Goal: Task Accomplishment & Management: Complete application form

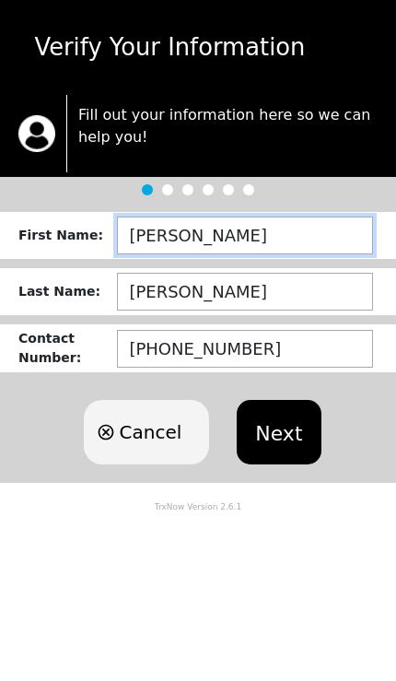
click at [304, 236] on input "[PERSON_NAME]" at bounding box center [245, 236] width 256 height 38
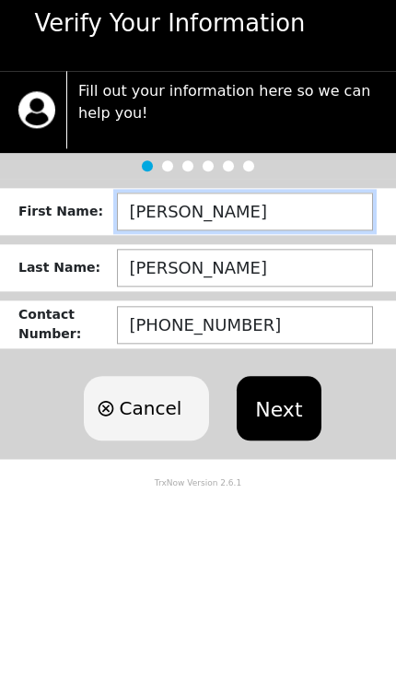
click at [300, 218] on input "[PERSON_NAME]" at bounding box center [245, 236] width 256 height 38
click at [299, 218] on input "[PERSON_NAME]" at bounding box center [245, 236] width 256 height 38
click at [290, 217] on input "[PERSON_NAME]" at bounding box center [245, 236] width 256 height 38
type input "JASMINE"
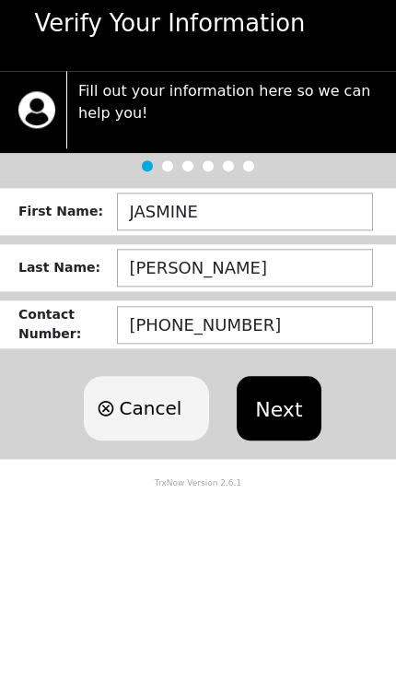
click at [280, 400] on button "Next" at bounding box center [279, 432] width 84 height 65
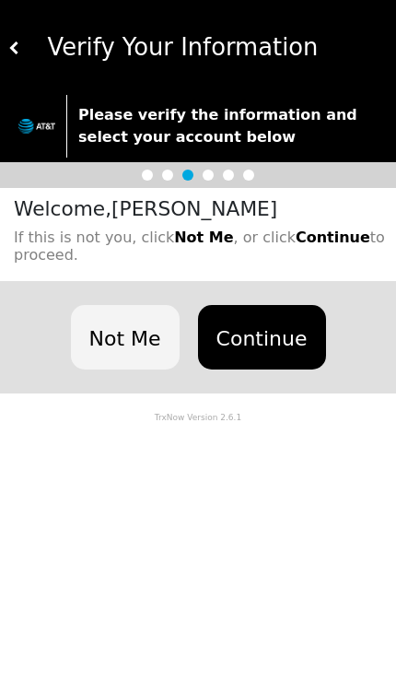
click at [137, 354] on button "Not Me" at bounding box center [125, 337] width 109 height 65
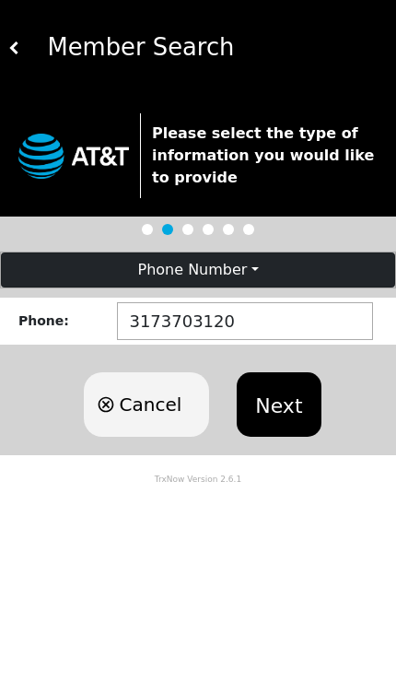
click at [283, 406] on button "Next" at bounding box center [279, 404] width 84 height 65
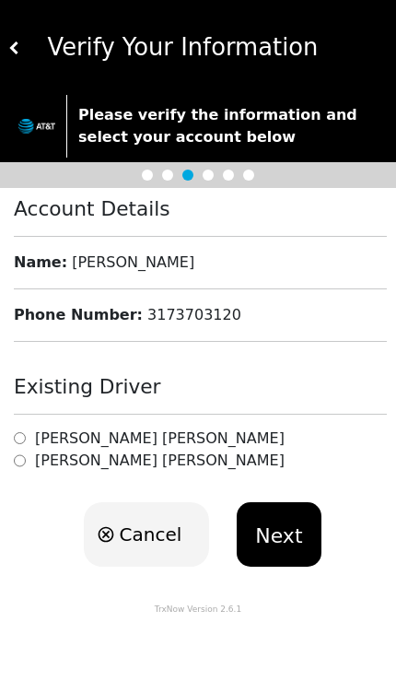
click at [144, 434] on h6 "[PERSON_NAME]" at bounding box center [160, 438] width 250 height 18
click at [279, 532] on button "Next" at bounding box center [279, 534] width 84 height 65
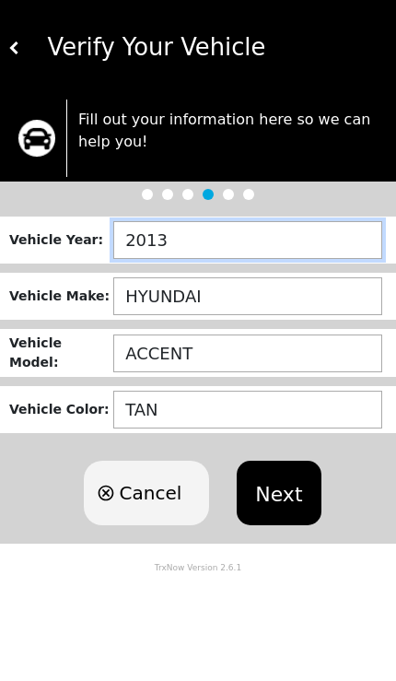
click at [246, 239] on input "2013" at bounding box center [247, 240] width 269 height 38
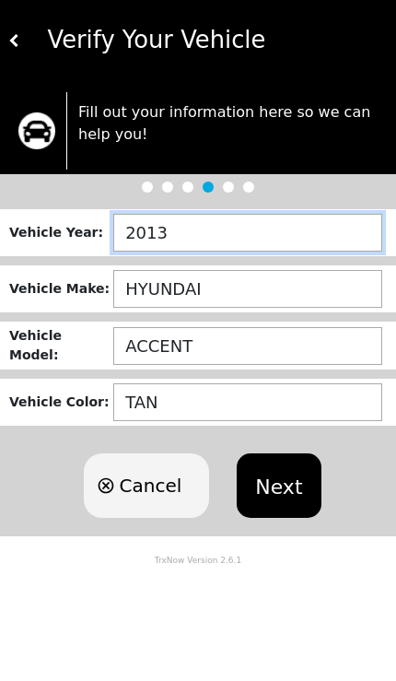
click at [279, 232] on input "2013" at bounding box center [247, 240] width 269 height 38
click at [278, 232] on input "2013" at bounding box center [247, 240] width 269 height 38
click at [273, 241] on input "2013" at bounding box center [247, 240] width 269 height 38
type input "2021"
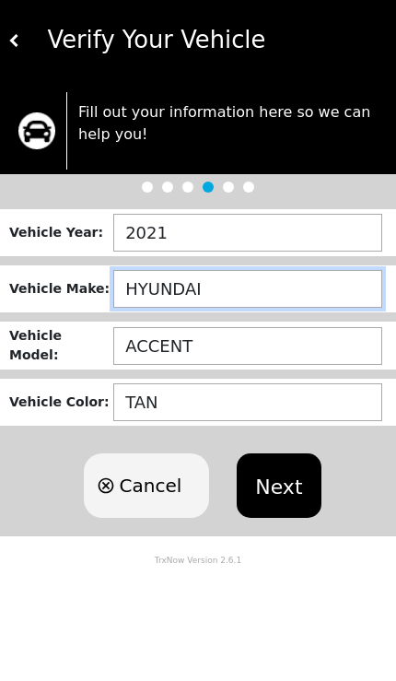
click at [278, 278] on input "HYUNDAI" at bounding box center [247, 296] width 269 height 38
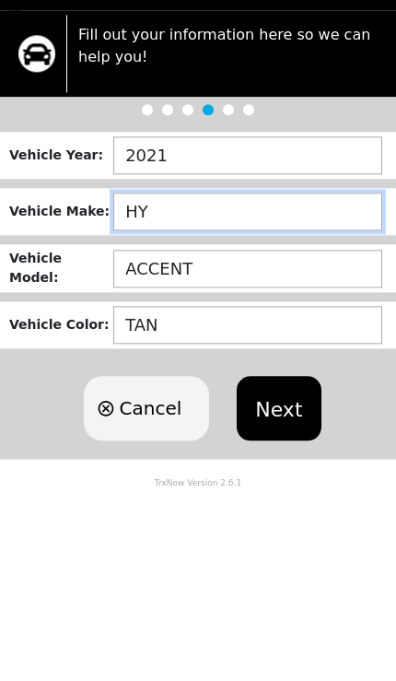
type input "H"
type input "NISSAN"
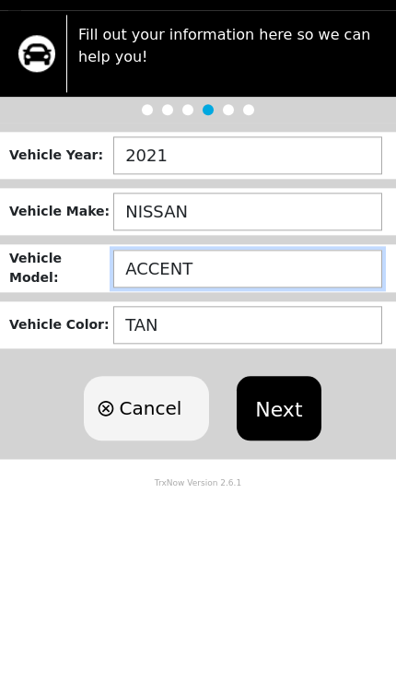
click at [150, 335] on input "ACCENT" at bounding box center [247, 354] width 269 height 38
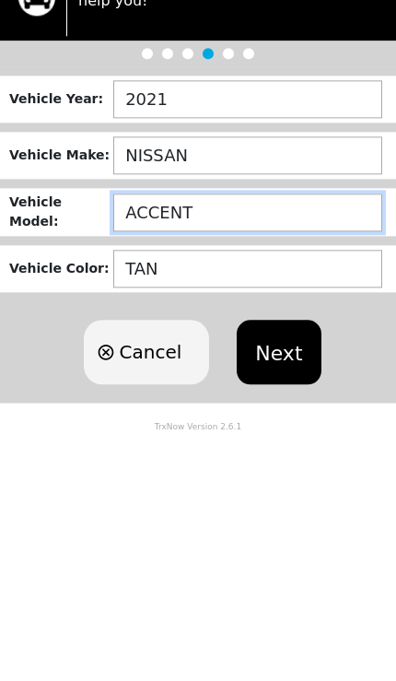
click at [130, 335] on input "ACCENT" at bounding box center [247, 354] width 269 height 38
click at [129, 335] on input "ACCENT" at bounding box center [247, 354] width 269 height 38
type input "VERSA"
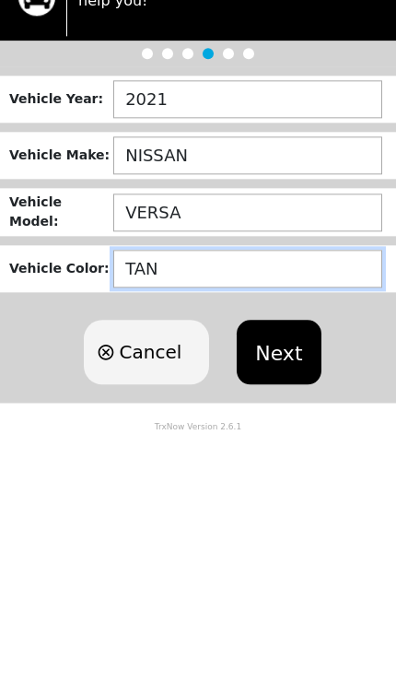
click at [136, 391] on input "TAN" at bounding box center [247, 410] width 269 height 38
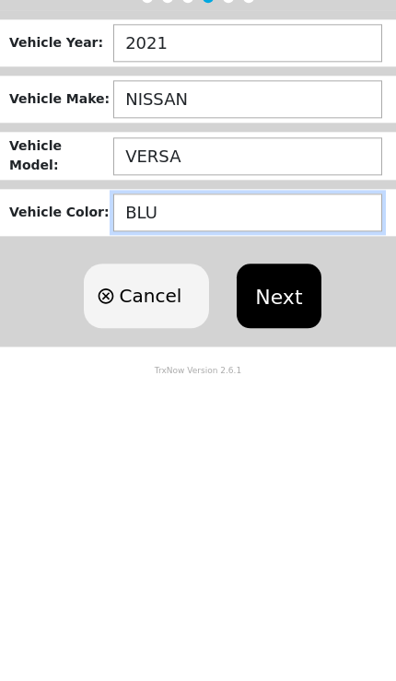
type input "BLUE"
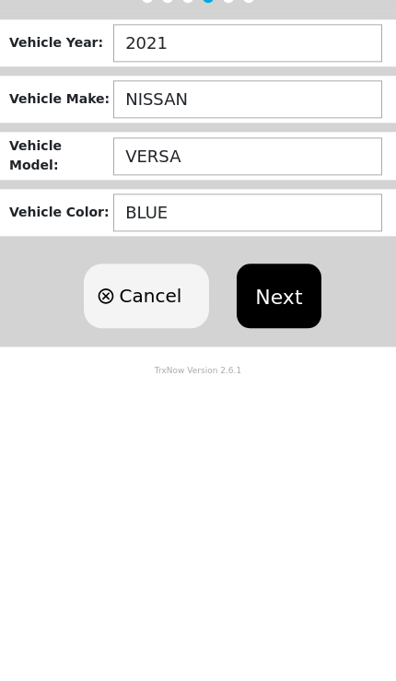
click at [293, 461] on button "Next" at bounding box center [279, 493] width 84 height 65
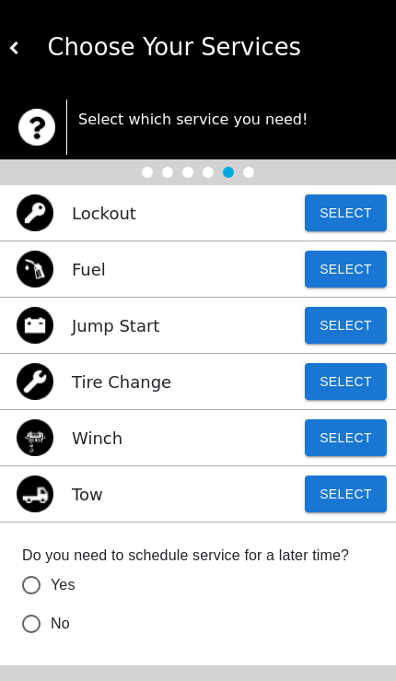
click at [344, 501] on button "Select" at bounding box center [346, 494] width 82 height 37
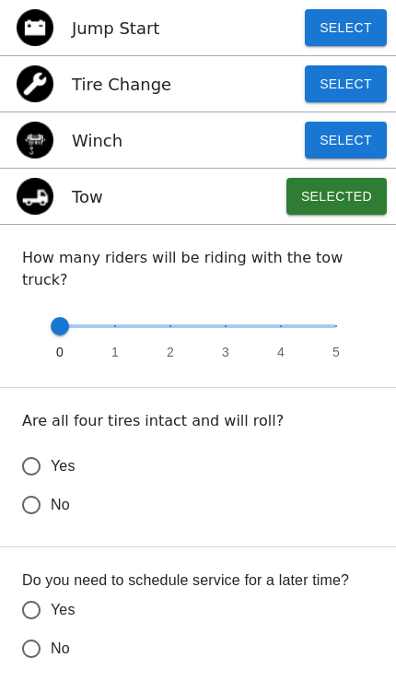
scroll to position [342, 0]
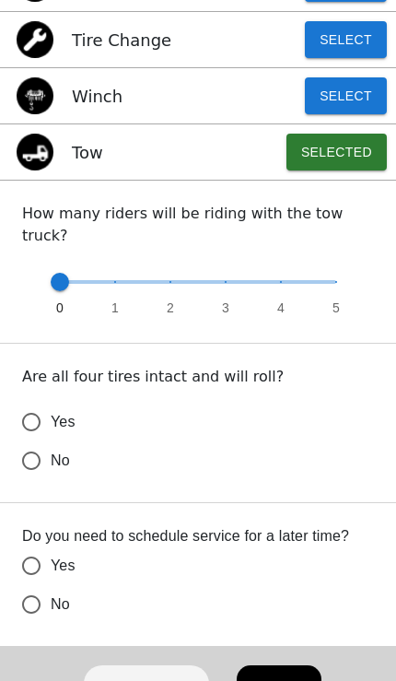
click at [28, 403] on input "Yes" at bounding box center [31, 422] width 39 height 39
radio input "false"
click at [29, 480] on input "No" at bounding box center [31, 460] width 39 height 39
radio input "false"
radio input "true"
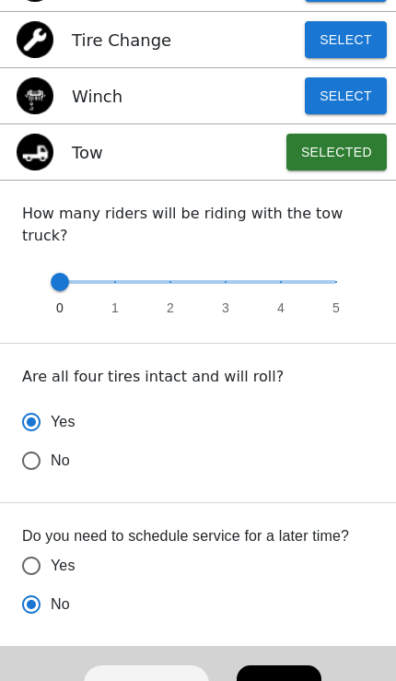
click at [33, 441] on input "Yes" at bounding box center [31, 422] width 39 height 39
radio input "false"
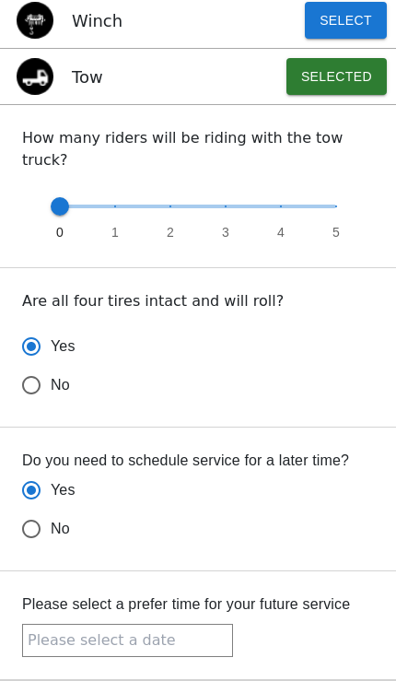
click at [33, 405] on input "No" at bounding box center [31, 385] width 39 height 39
radio input "false"
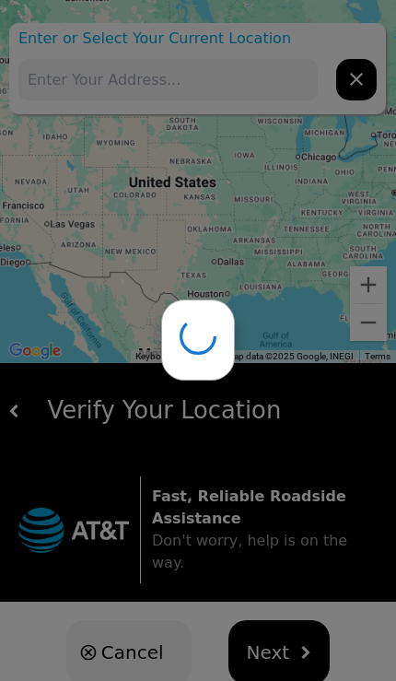
type input "[STREET_ADDRESS][PERSON_NAME]"
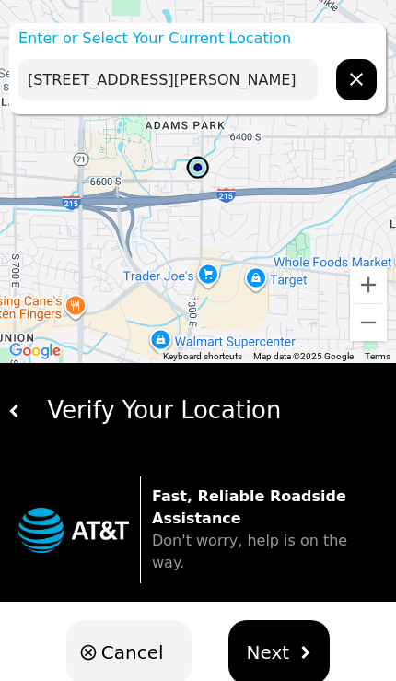
click at [39, 21] on div at bounding box center [198, 181] width 396 height 363
click at [65, 40] on p "Enter or Select Your Current Location" at bounding box center [197, 39] width 377 height 22
click at [81, 80] on input "[STREET_ADDRESS][PERSON_NAME]" at bounding box center [168, 79] width 300 height 41
click at [355, 72] on icon "hidden" at bounding box center [357, 79] width 22 height 22
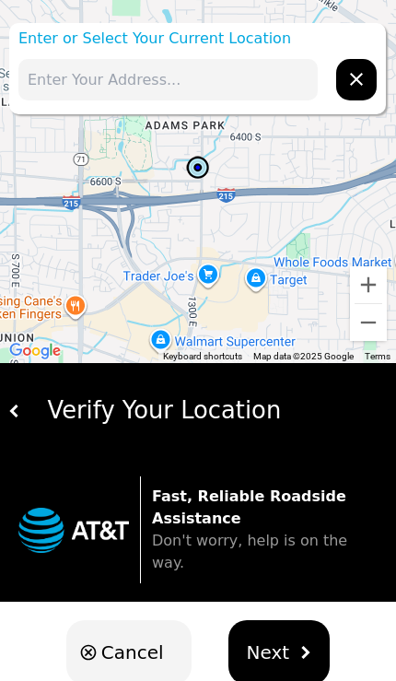
click at [64, 89] on input "text" at bounding box center [168, 79] width 300 height 41
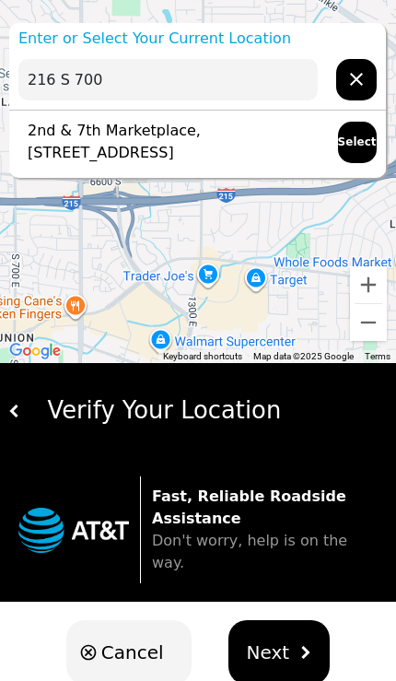
click at [278, 152] on p "2nd & 7th Marketplace, [STREET_ADDRESS]" at bounding box center [168, 142] width 301 height 44
type input "2nd & 7th Marketplace, [STREET_ADDRESS]"
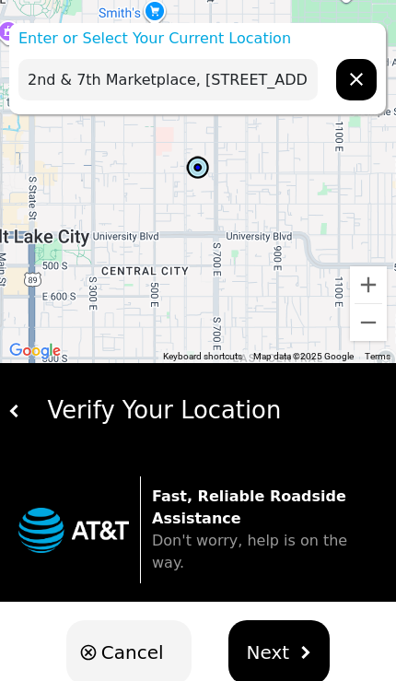
click at [283, 639] on span "Next" at bounding box center [268, 653] width 43 height 28
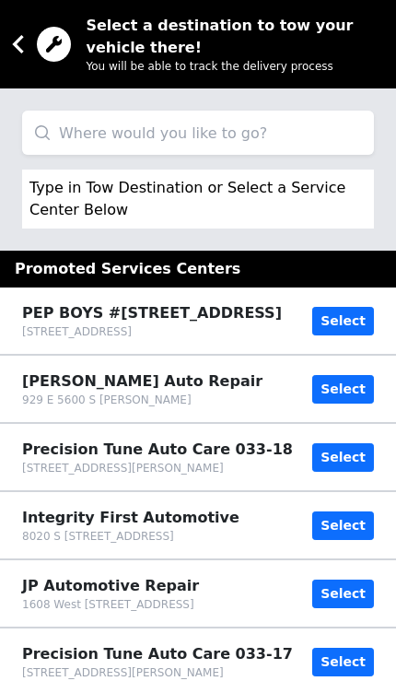
click at [325, 137] on input "search" at bounding box center [198, 133] width 352 height 44
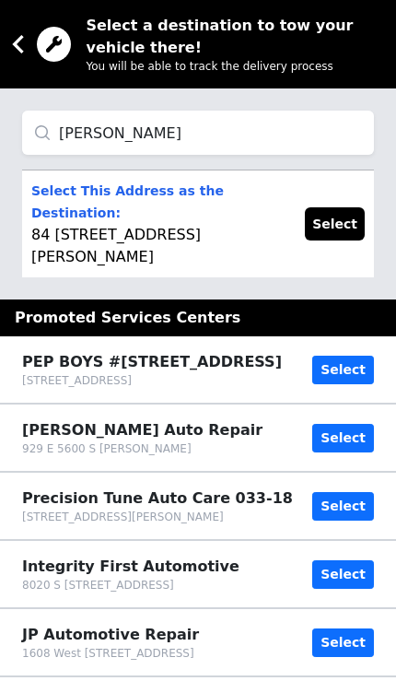
click at [277, 135] on input "[PERSON_NAME]" at bounding box center [198, 133] width 352 height 44
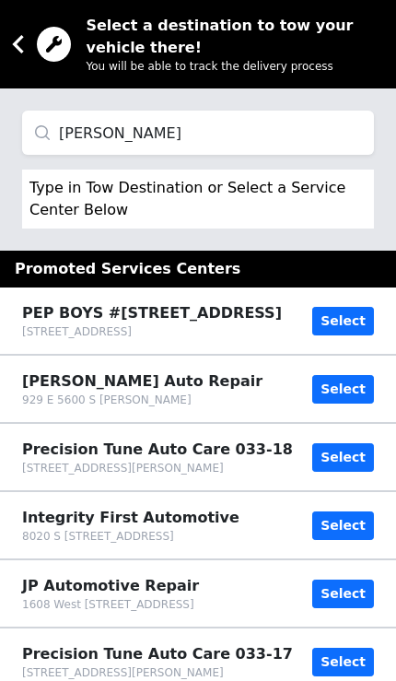
click at [320, 127] on input "[PERSON_NAME]" at bounding box center [198, 133] width 352 height 44
click at [210, 142] on input "[PERSON_NAME]" at bounding box center [198, 133] width 352 height 44
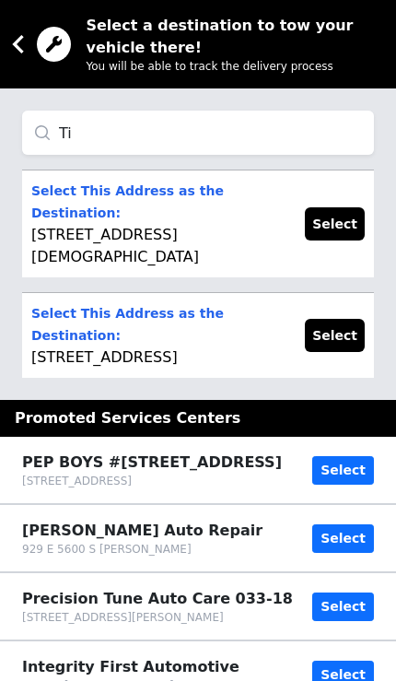
type input "T"
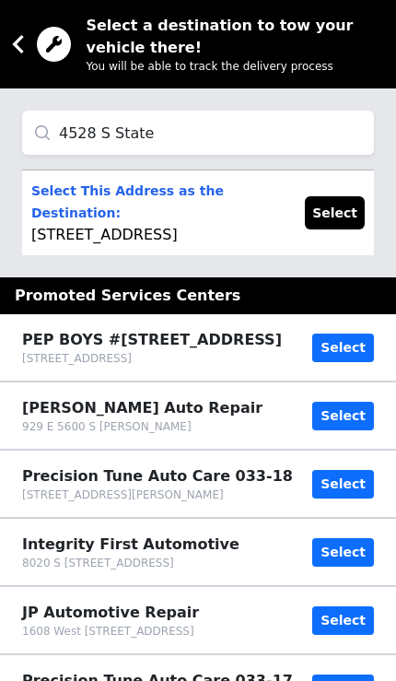
type input "4528 S State"
click at [356, 208] on button "Select" at bounding box center [335, 212] width 60 height 33
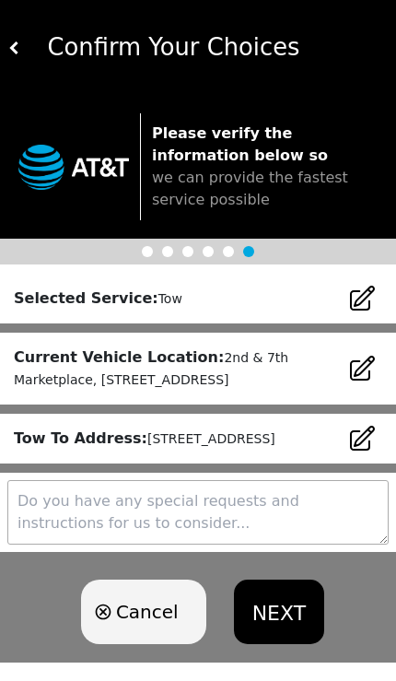
scroll to position [65, 0]
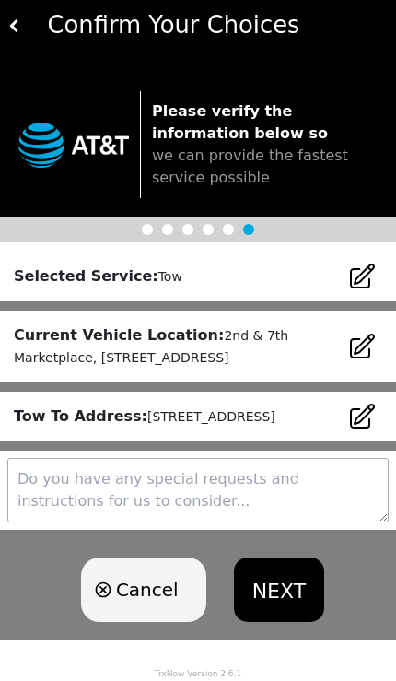
click at [282, 483] on textarea at bounding box center [198, 490] width 382 height 65
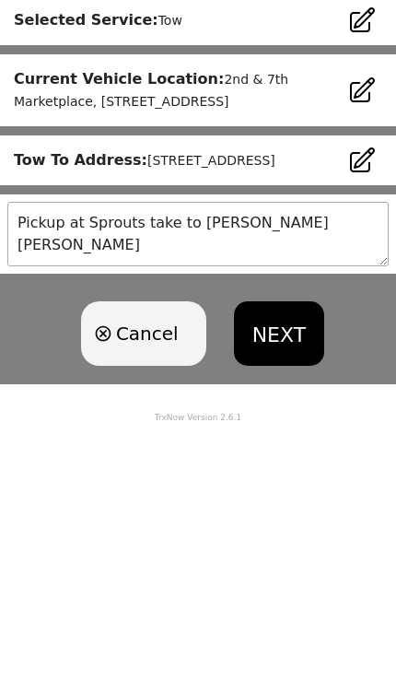
type textarea "Pickup at Sprouts take to [PERSON_NAME] Nissan"
click at [300, 558] on button "NEXT" at bounding box center [279, 590] width 90 height 65
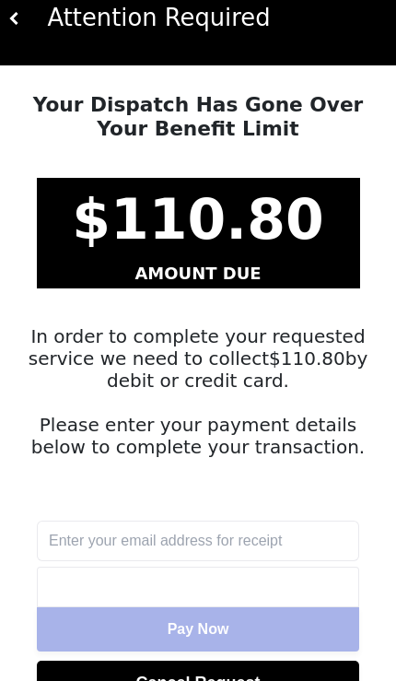
scroll to position [36, 0]
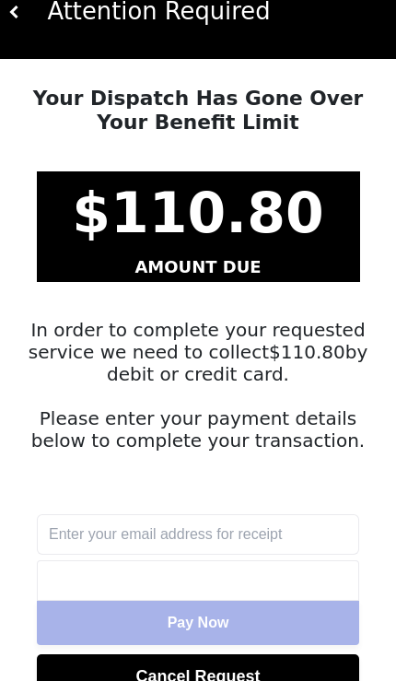
click at [273, 680] on button "Cancel Request" at bounding box center [198, 676] width 323 height 45
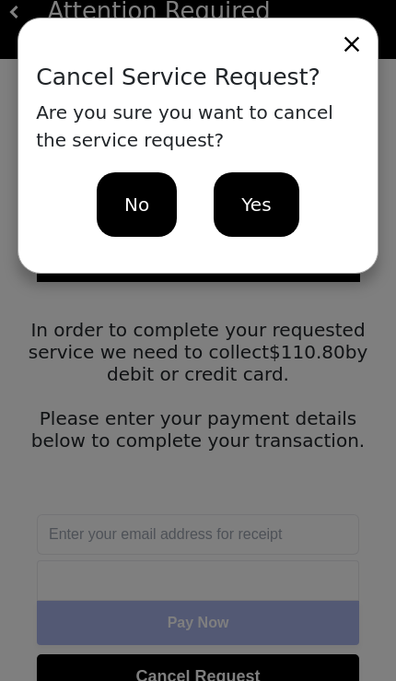
click at [273, 195] on div "Yes" at bounding box center [256, 204] width 85 height 65
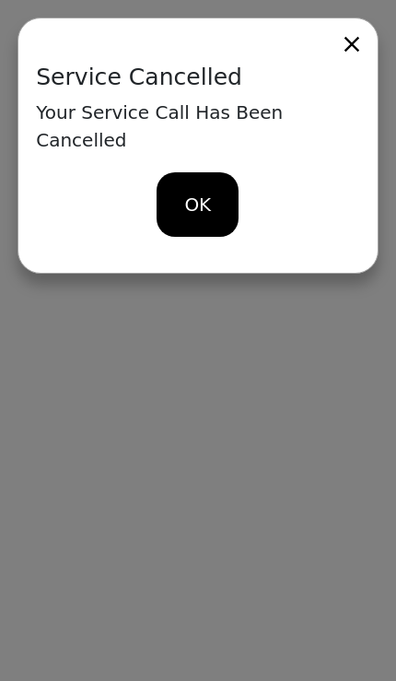
scroll to position [0, 0]
click at [202, 191] on span "OK" at bounding box center [198, 205] width 27 height 28
click at [192, 194] on div "OK" at bounding box center [199, 204] width 82 height 65
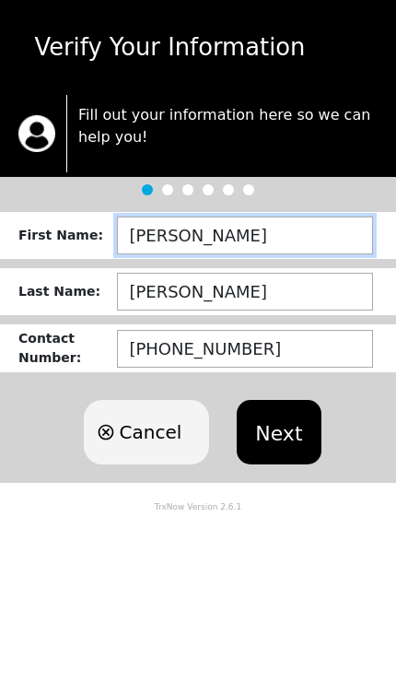
click at [221, 241] on input "[PERSON_NAME]" at bounding box center [245, 236] width 256 height 38
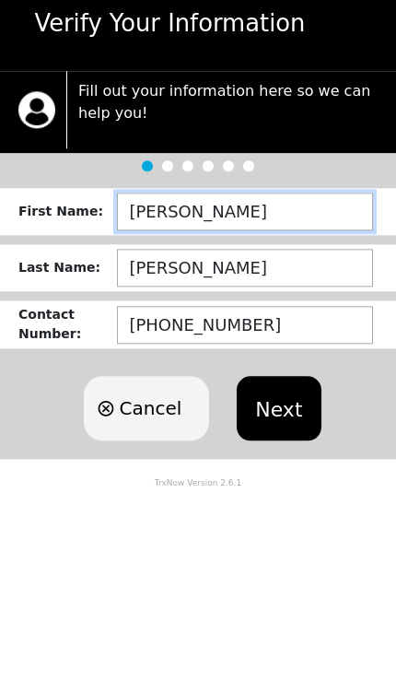
click at [229, 217] on input "[PERSON_NAME]" at bounding box center [245, 236] width 256 height 38
click at [228, 217] on input "[PERSON_NAME]" at bounding box center [245, 236] width 256 height 38
click at [219, 217] on input "[PERSON_NAME]" at bounding box center [245, 236] width 256 height 38
type input "JASMINE"
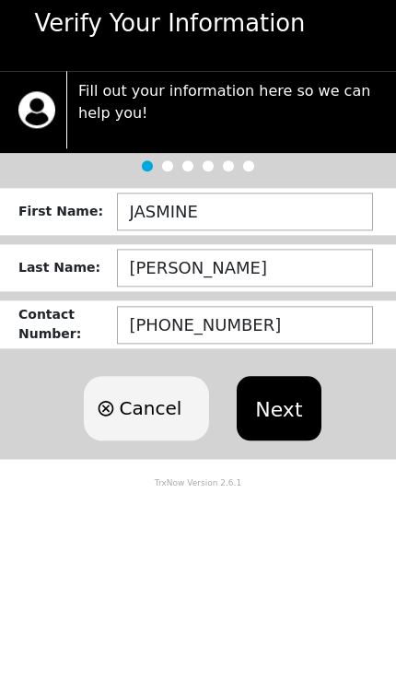
click at [289, 400] on button "Next" at bounding box center [279, 432] width 84 height 65
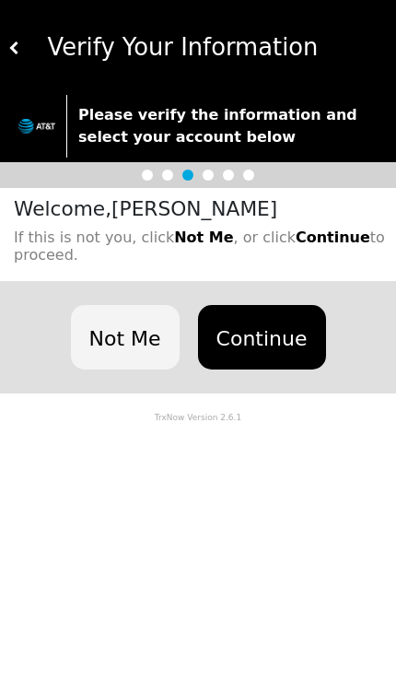
click at [135, 346] on button "Not Me" at bounding box center [125, 337] width 109 height 65
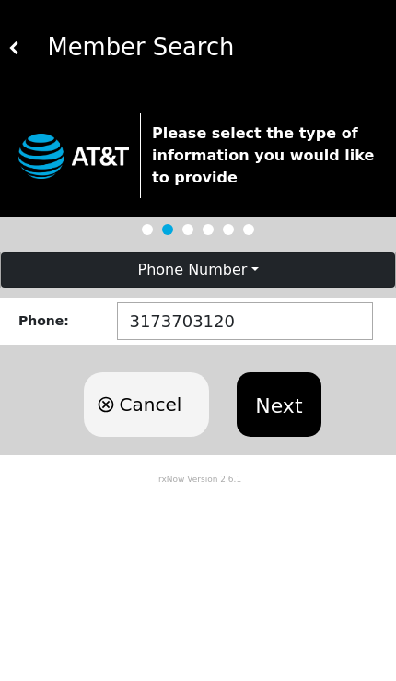
click at [269, 414] on button "Next" at bounding box center [279, 404] width 84 height 65
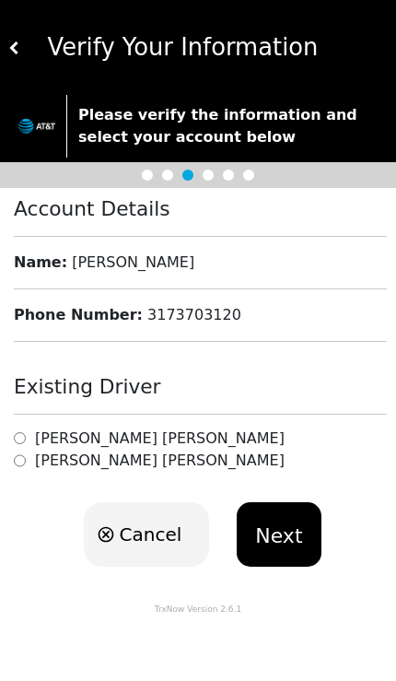
click at [142, 433] on h6 "[PERSON_NAME]" at bounding box center [160, 438] width 250 height 18
click at [276, 531] on button "Next" at bounding box center [279, 534] width 84 height 65
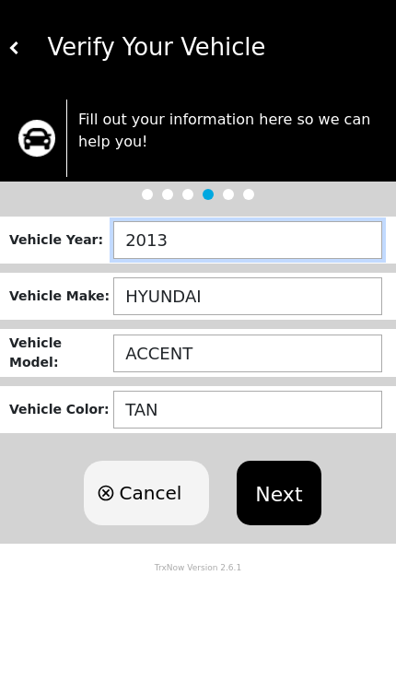
click at [256, 234] on input "2013" at bounding box center [247, 240] width 269 height 38
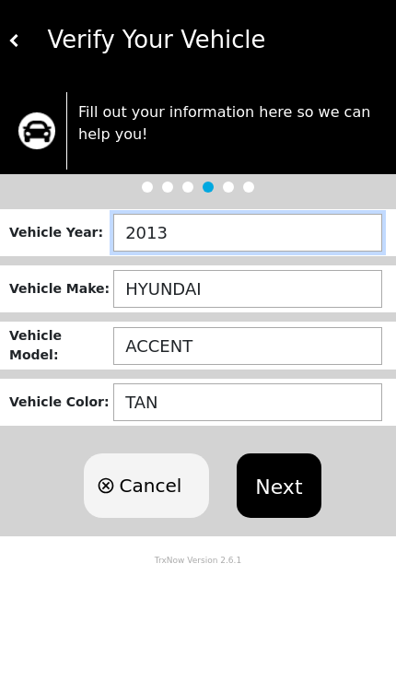
click at [247, 224] on input "2013" at bounding box center [247, 240] width 269 height 38
click at [241, 237] on input "2013" at bounding box center [247, 240] width 269 height 38
type input "2021"
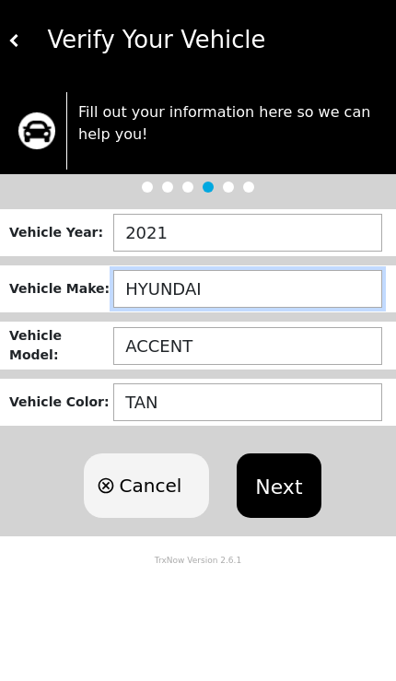
click at [290, 288] on input "HYUNDAI" at bounding box center [247, 296] width 269 height 38
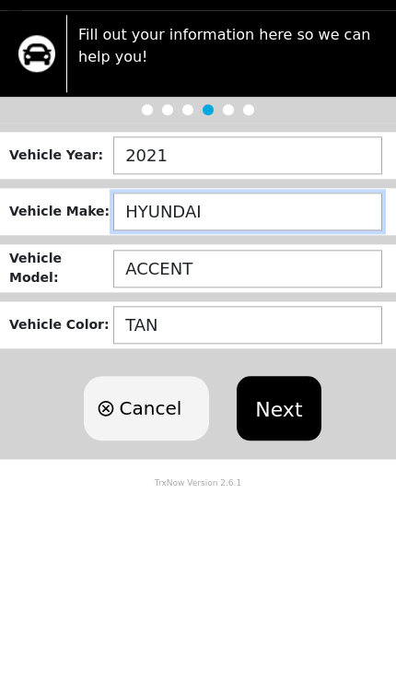
click at [288, 277] on input "HYUNDAI" at bounding box center [247, 296] width 269 height 38
click at [273, 277] on input "HYUNDAI" at bounding box center [247, 296] width 269 height 38
type input "NISSAN"
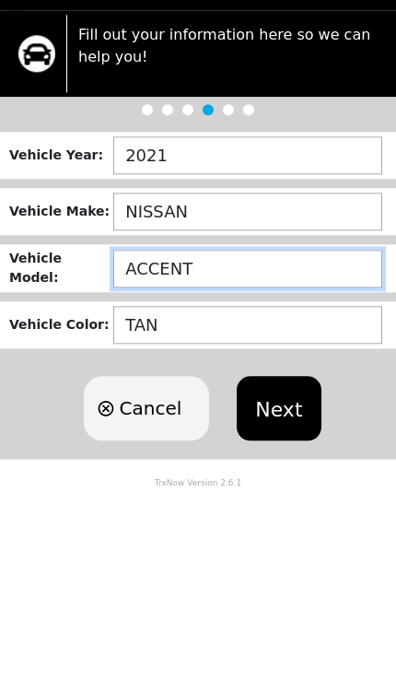
click at [298, 335] on input "ACCENT" at bounding box center [247, 354] width 269 height 38
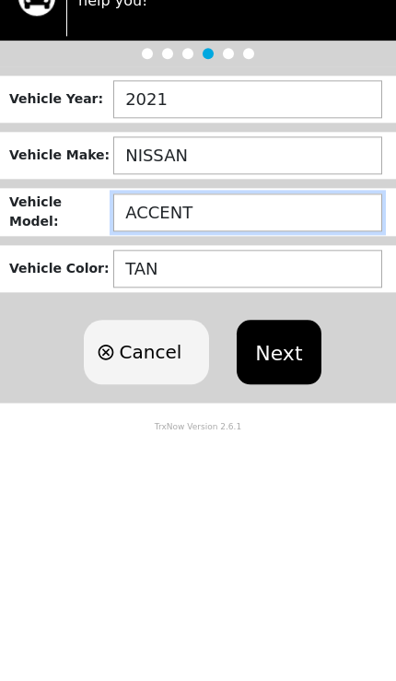
click at [303, 335] on input "ACCENT" at bounding box center [247, 354] width 269 height 38
type input "VERSA"
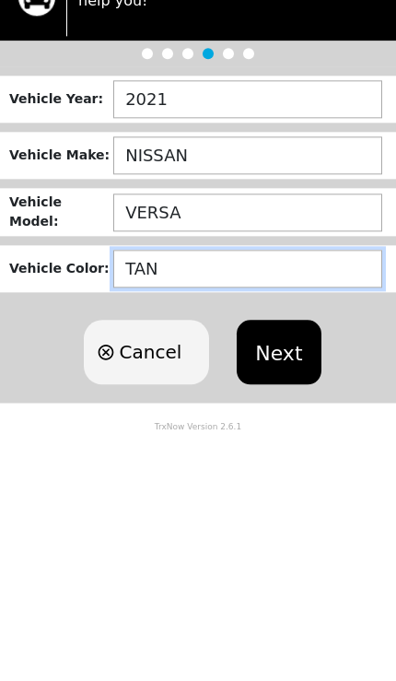
click at [291, 391] on input "TAN" at bounding box center [247, 410] width 269 height 38
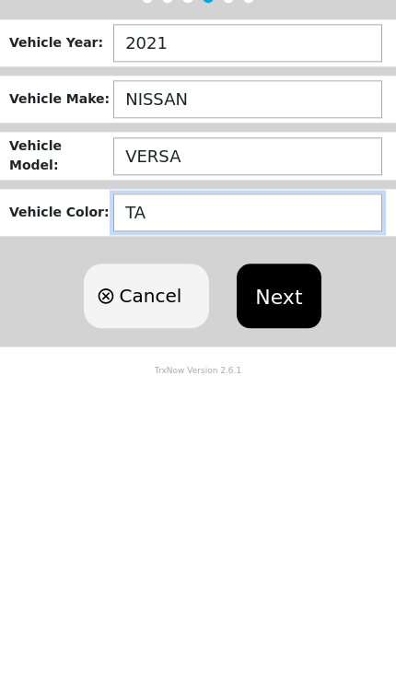
type input "T"
type input "BLUE"
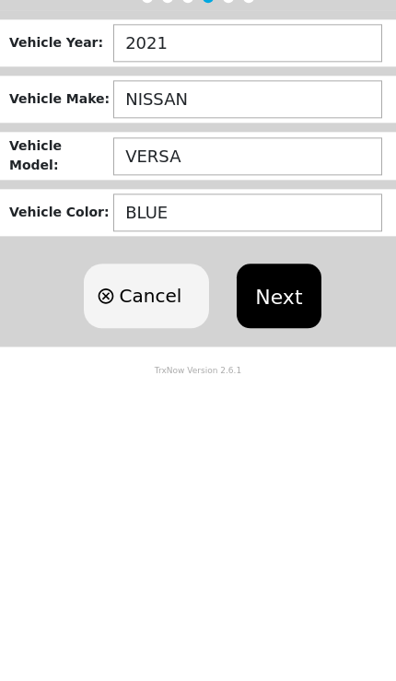
click at [290, 461] on button "Next" at bounding box center [279, 493] width 84 height 65
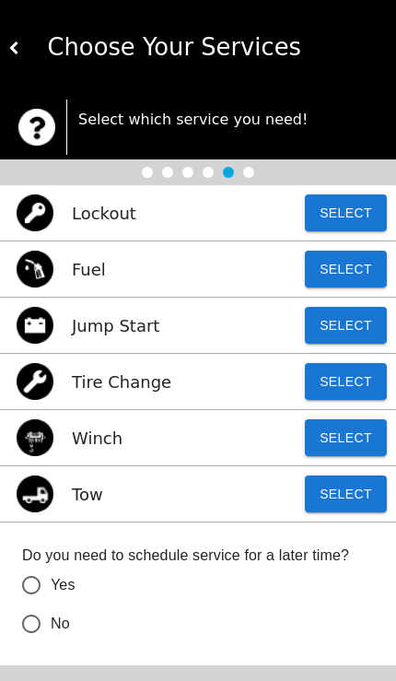
click at [331, 507] on button "Select" at bounding box center [346, 494] width 82 height 37
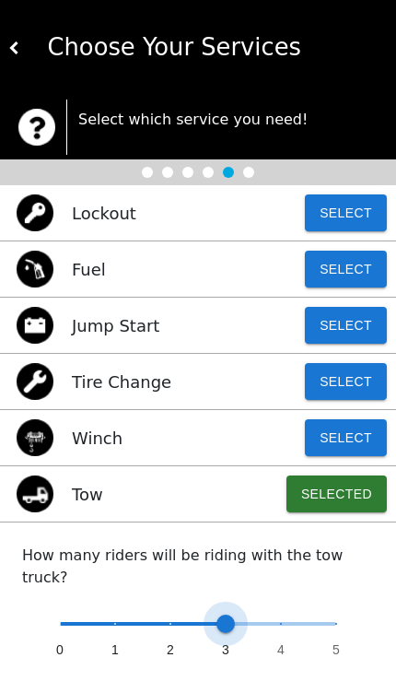
type input "0"
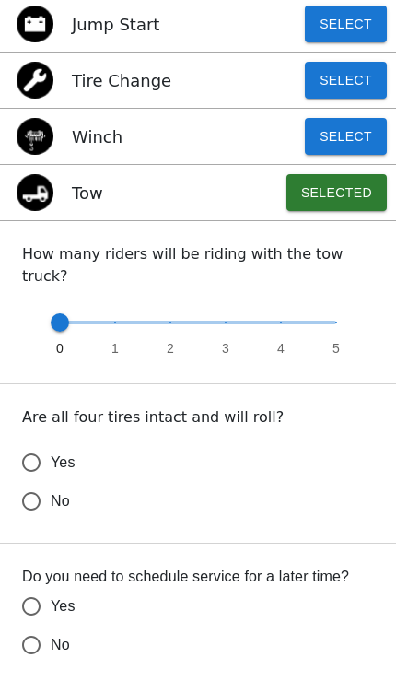
scroll to position [323, 0]
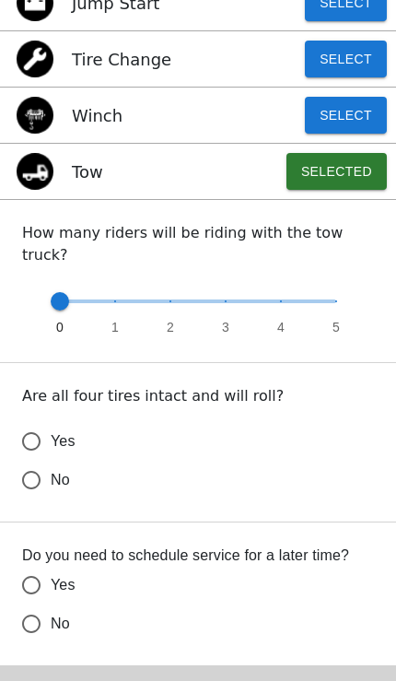
click at [48, 422] on input "Yes" at bounding box center [31, 441] width 39 height 39
radio input "false"
click at [53, 499] on label "No" at bounding box center [185, 480] width 347 height 39
click at [51, 499] on input "No" at bounding box center [31, 480] width 39 height 39
radio input "false"
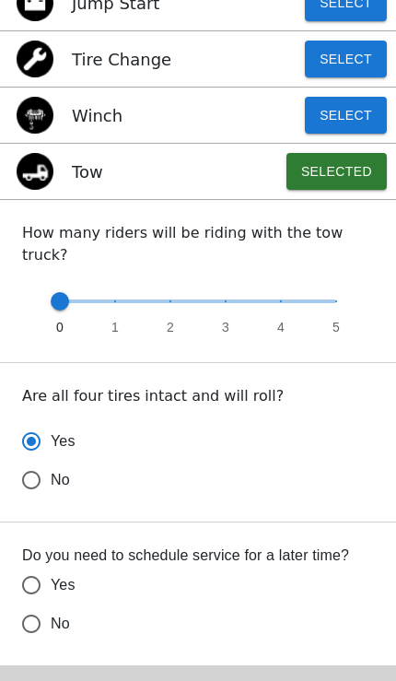
radio input "true"
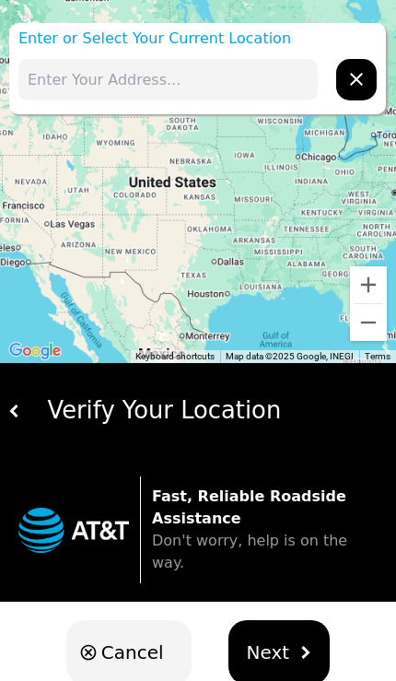
click at [246, 67] on input "text" at bounding box center [168, 79] width 300 height 41
click at [200, 80] on input "text" at bounding box center [168, 79] width 300 height 41
paste input "216 S 700 E Salt Lake City, UT 84102 United States"
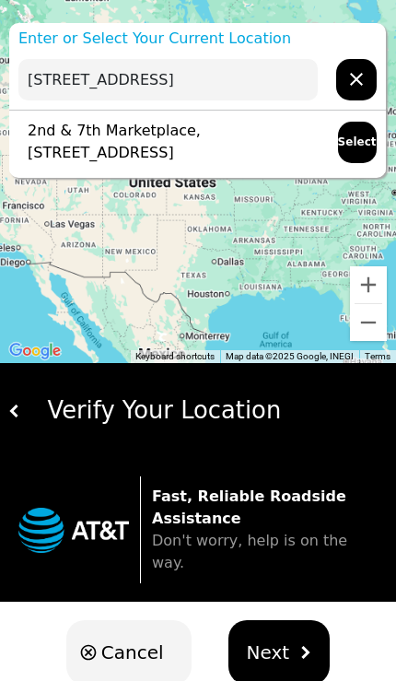
click at [262, 137] on p "2nd & 7th Marketplace, [STREET_ADDRESS]" at bounding box center [168, 142] width 301 height 44
type input "2nd & 7th Marketplace, [STREET_ADDRESS]"
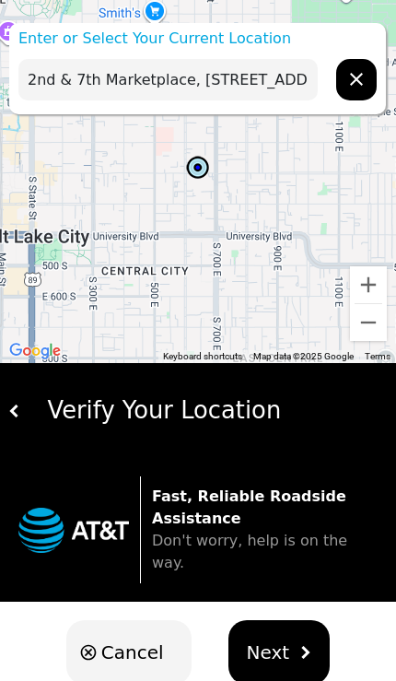
click at [270, 646] on button "Next" at bounding box center [280, 652] width 102 height 65
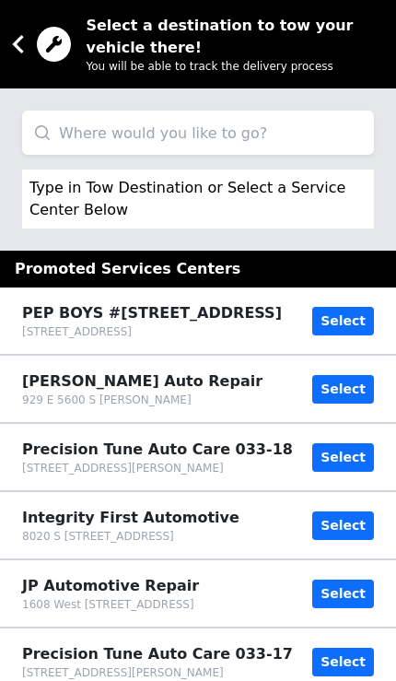
click at [204, 144] on input "search" at bounding box center [198, 133] width 352 height 44
click at [192, 130] on input "search" at bounding box center [198, 133] width 352 height 44
paste input "4528 S State St Murray, UT 84107 United States"
click at [51, 112] on input "4528 S State St Murray, UT 84107 United States" at bounding box center [198, 133] width 352 height 44
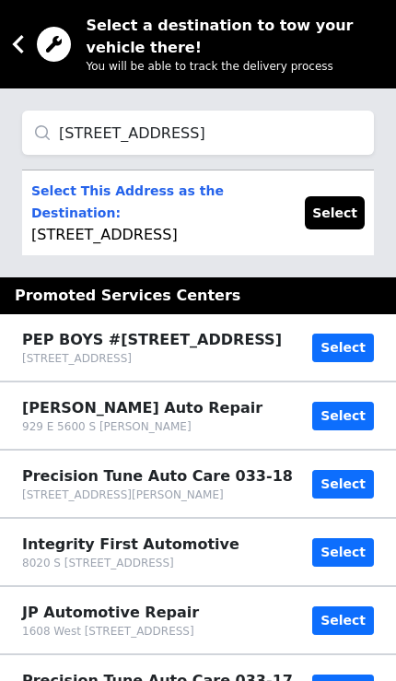
type input "4528 S State St Murray, UT 84107 United States"
click at [333, 221] on button "Select" at bounding box center [335, 212] width 60 height 33
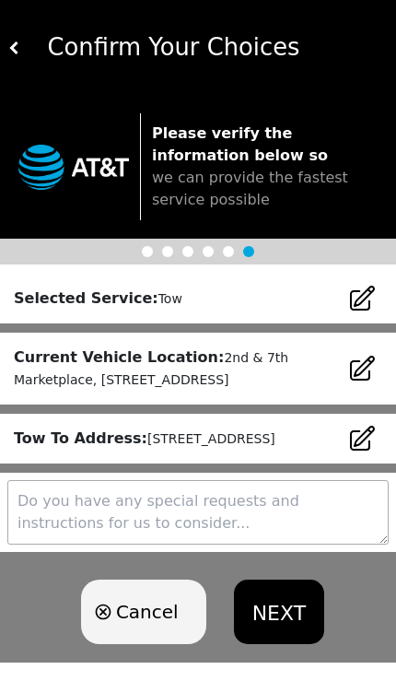
click at [281, 644] on button "NEXT" at bounding box center [279, 612] width 90 height 65
